Goal: Task Accomplishment & Management: Manage account settings

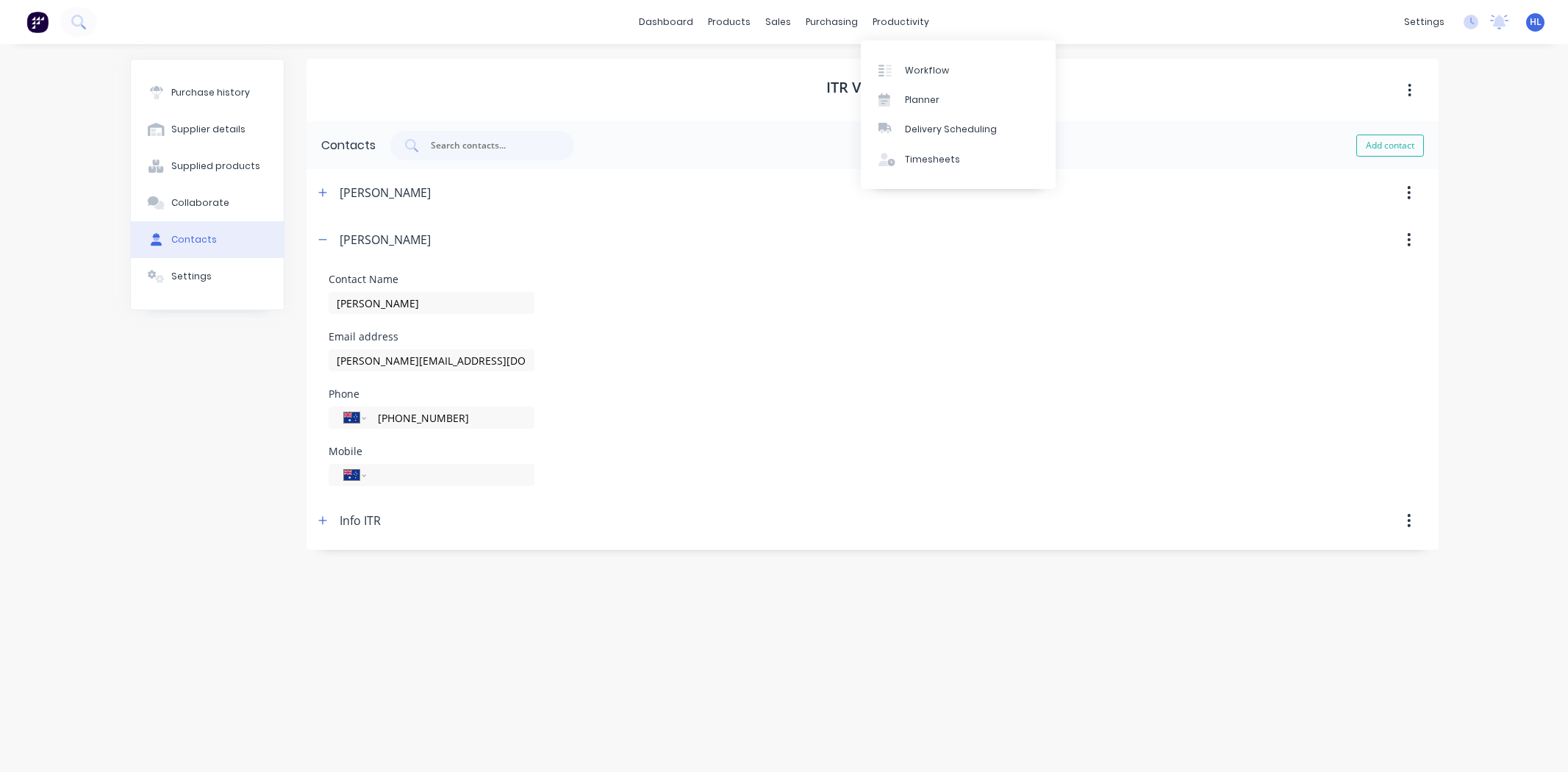
select select "AU"
click at [935, 74] on div "Workflow" at bounding box center [927, 71] width 45 height 13
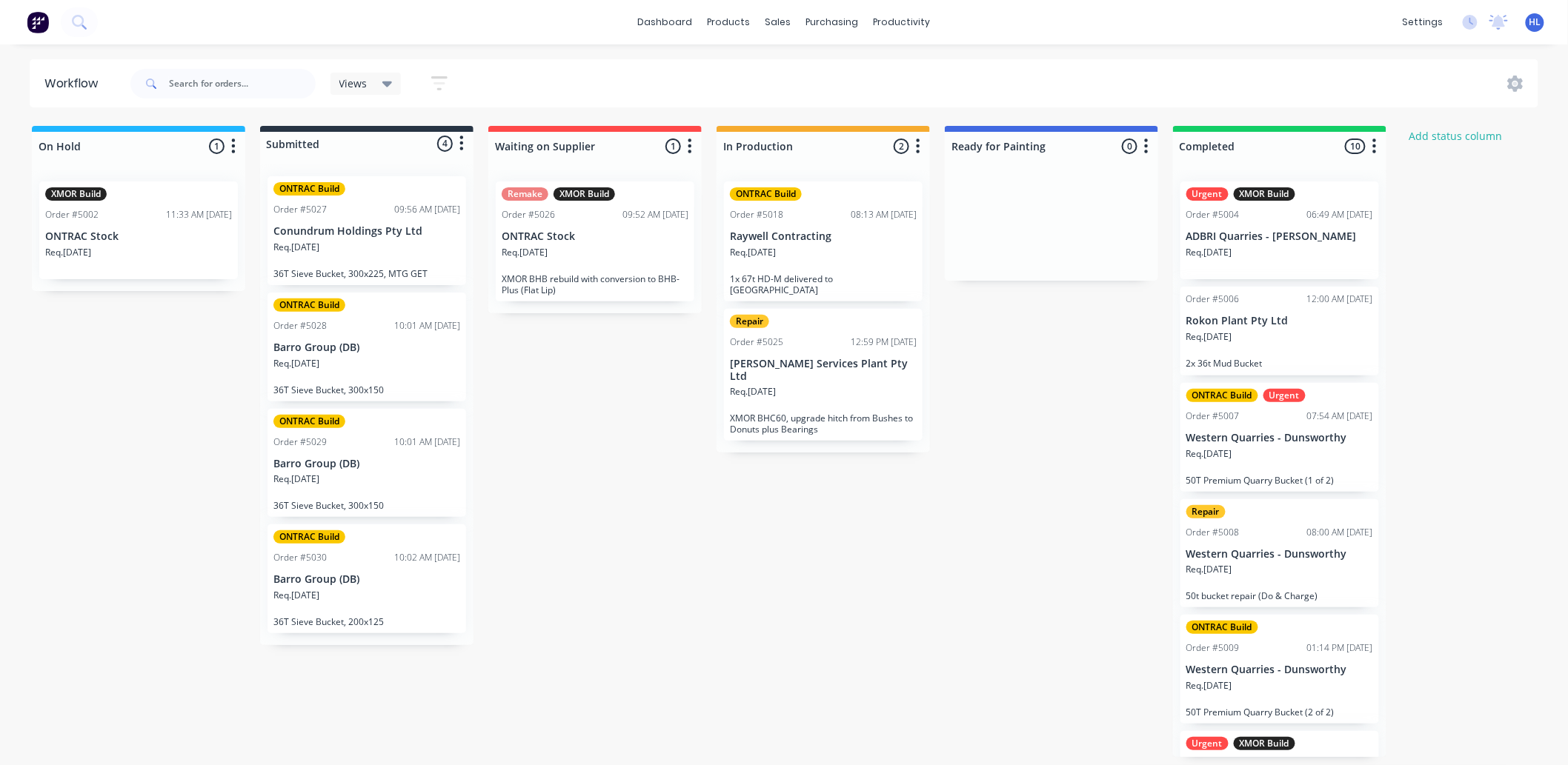
click at [361, 91] on div "Views" at bounding box center [366, 84] width 71 height 22
click at [449, 84] on button "button" at bounding box center [439, 83] width 47 height 29
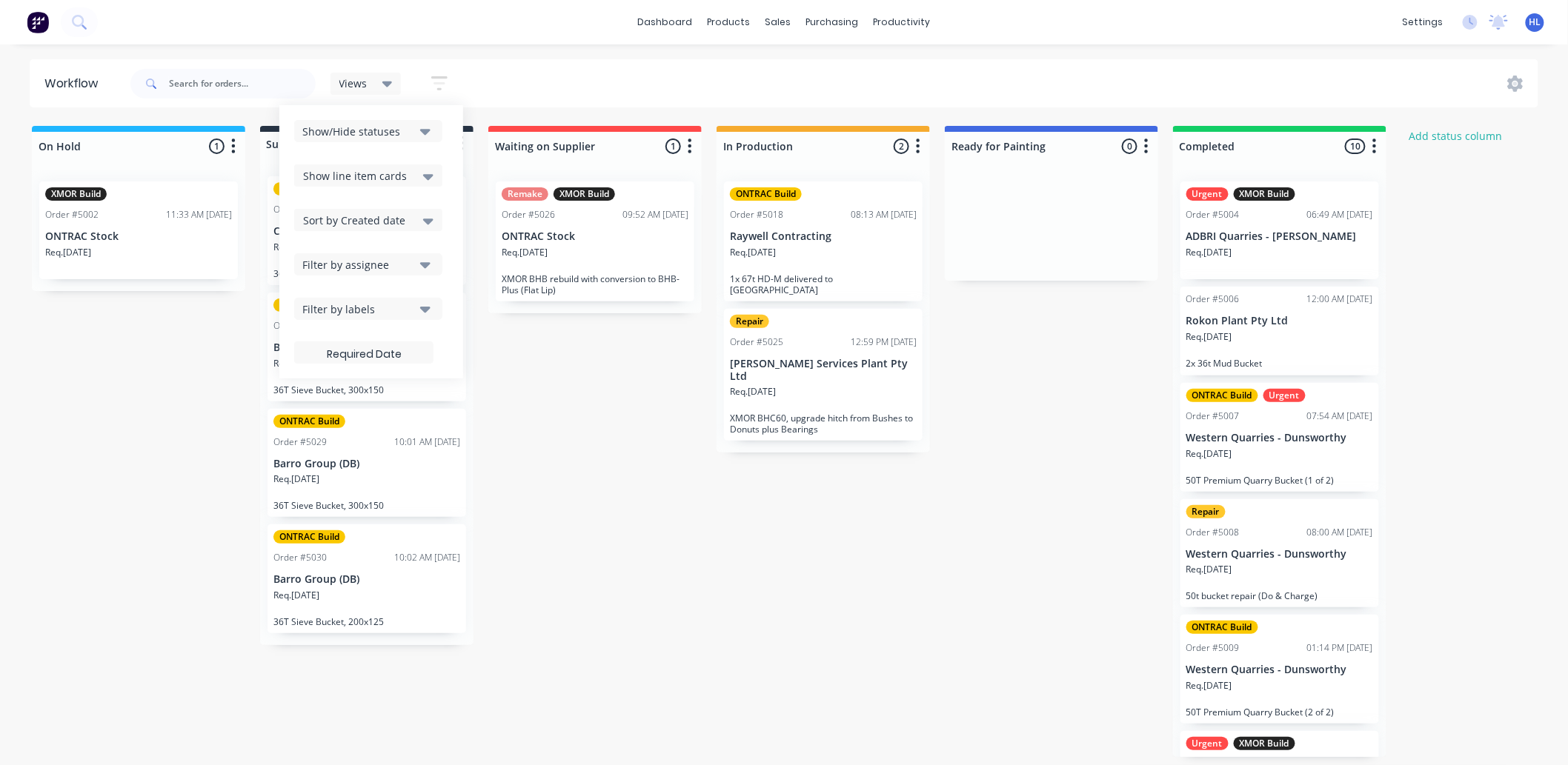
click at [413, 132] on div "Show/Hide statuses" at bounding box center [358, 131] width 112 height 15
click at [616, 69] on div "Views Save new view None (Default) edit Show/Hide statuses Show line item cards…" at bounding box center [834, 84] width 1412 height 45
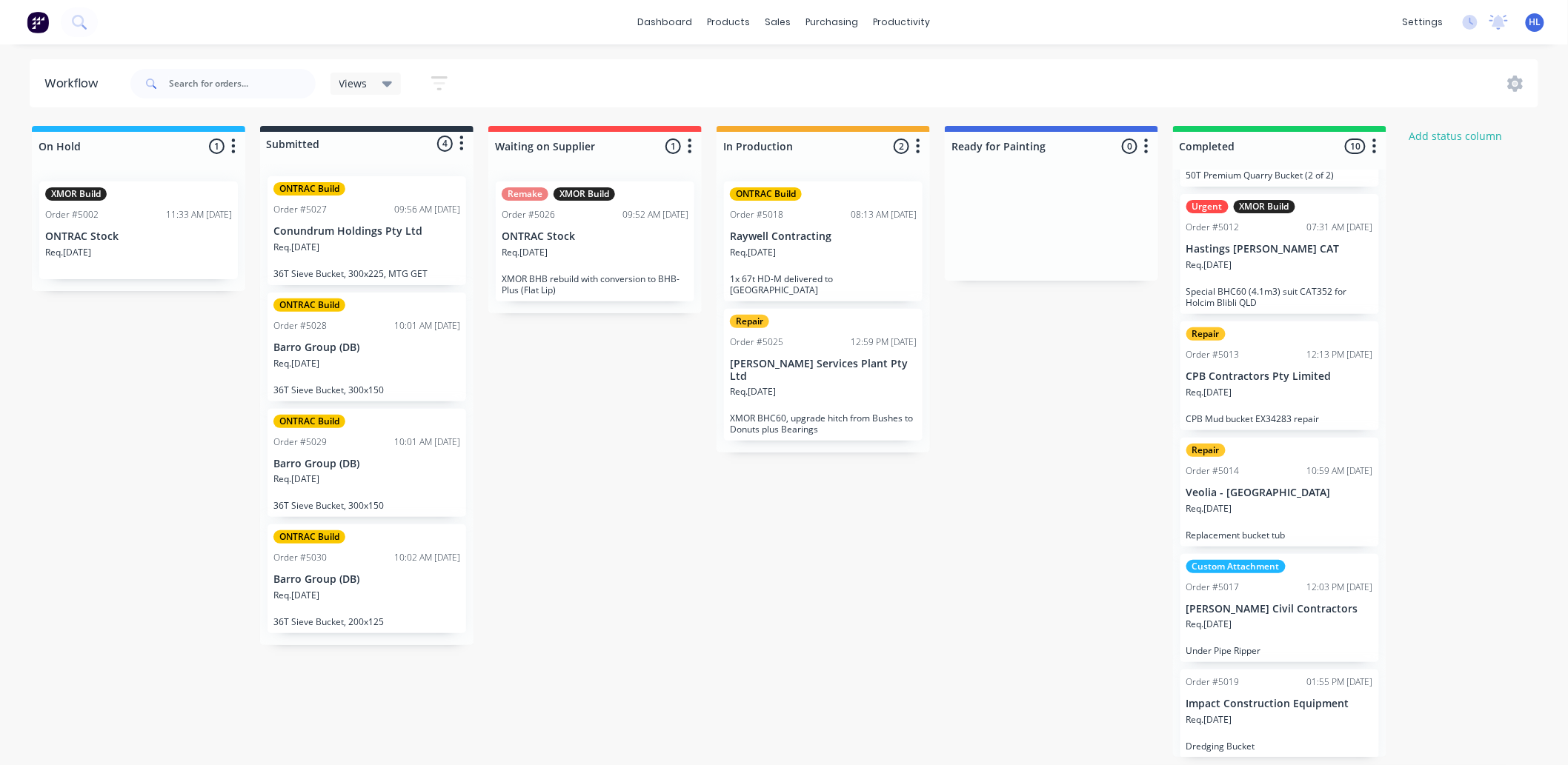
scroll to position [3, 0]
click at [1496, 262] on div "On Hold 1 Status colour #1FB6FF hex #1FB6FF Save Cancel Notifications Email SMS…" at bounding box center [903, 442] width 1827 height 631
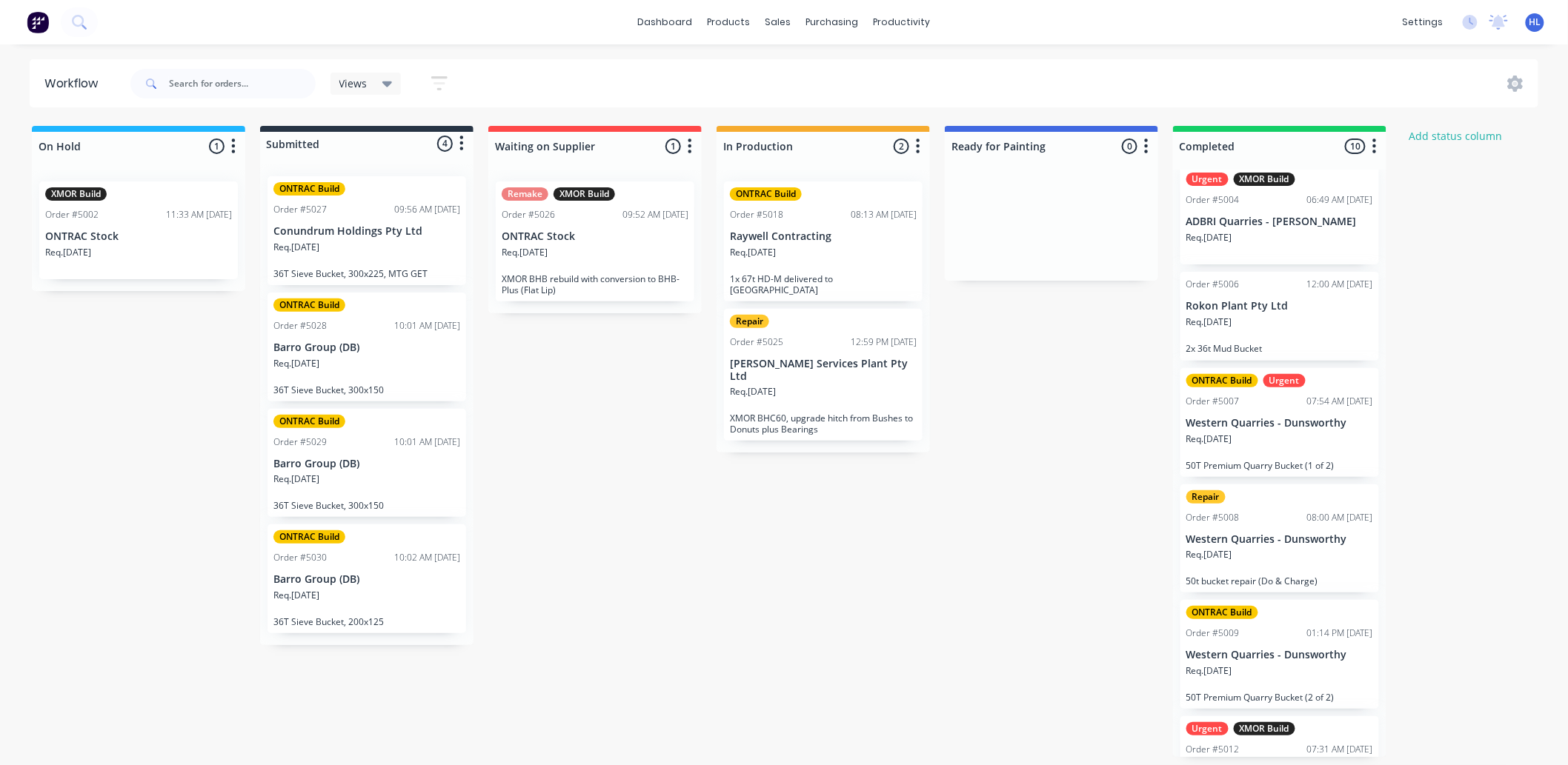
scroll to position [0, 0]
